Goal: Navigation & Orientation: Find specific page/section

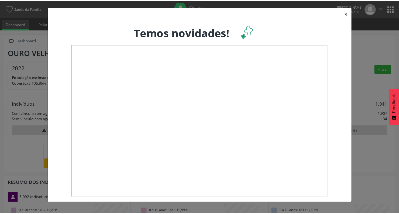
scroll to position [89, 132]
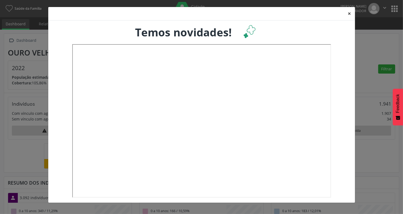
click at [351, 12] on button "×" at bounding box center [349, 13] width 11 height 13
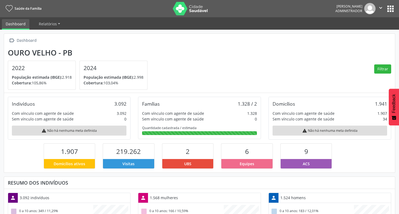
scroll to position [0, 0]
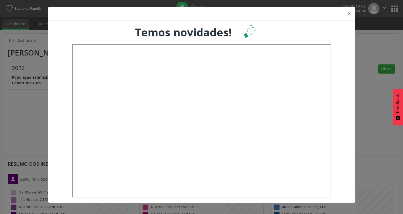
scroll to position [89, 132]
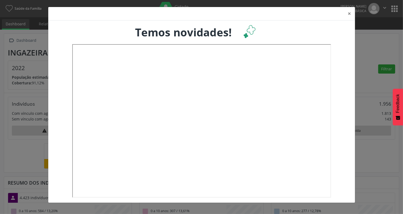
scroll to position [89, 132]
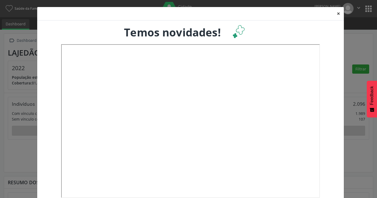
click at [334, 14] on button "×" at bounding box center [338, 13] width 11 height 13
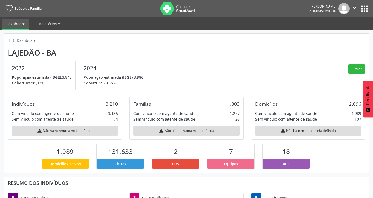
scroll to position [90, 122]
click at [364, 8] on button "apps" at bounding box center [364, 8] width 9 height 9
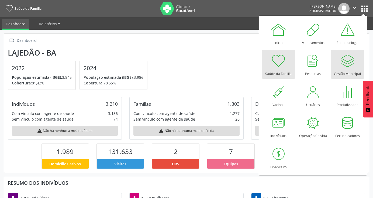
click at [351, 62] on div at bounding box center [348, 61] width 16 height 16
